Goal: Task Accomplishment & Management: Manage account settings

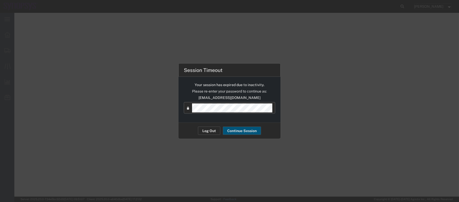
select select "YRPK"
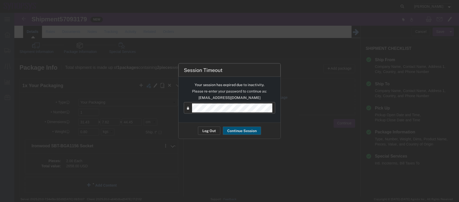
scroll to position [21, 0]
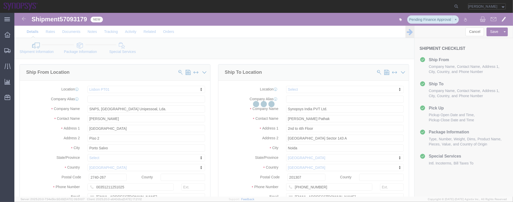
select select "63152"
select select
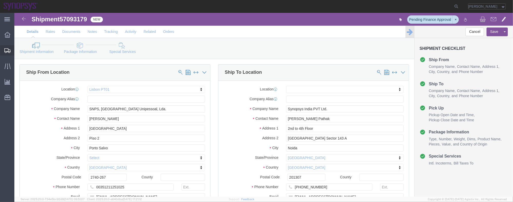
click at [8, 50] on icon at bounding box center [7, 50] width 6 height 5
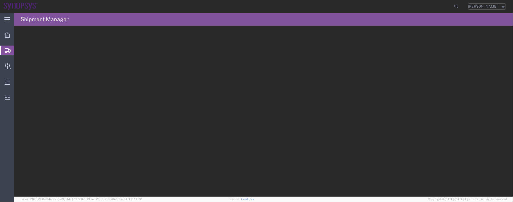
click at [0, 0] on span "Shipment Manager" at bounding box center [0, 0] width 0 height 0
